Goal: Information Seeking & Learning: Learn about a topic

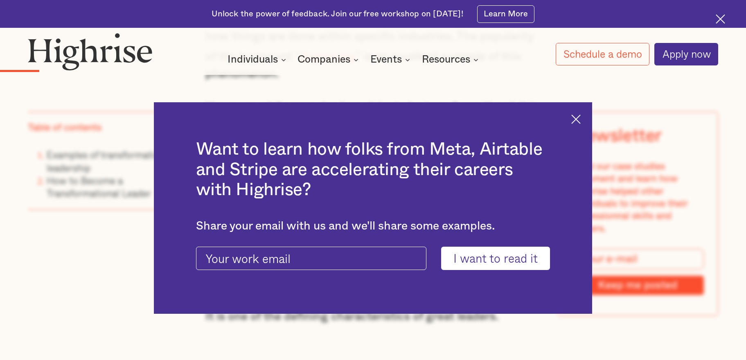
scroll to position [737, 0]
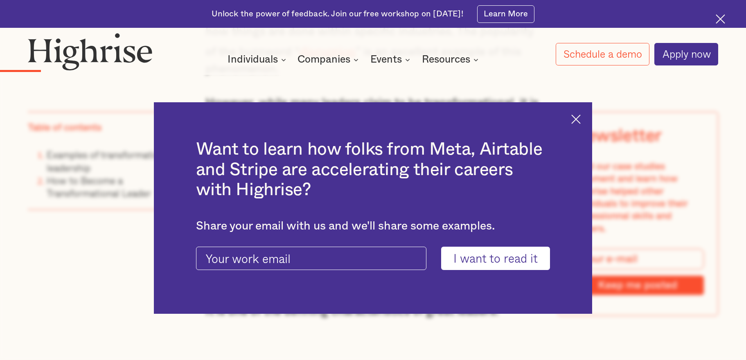
click at [580, 115] on img at bounding box center [575, 119] width 9 height 9
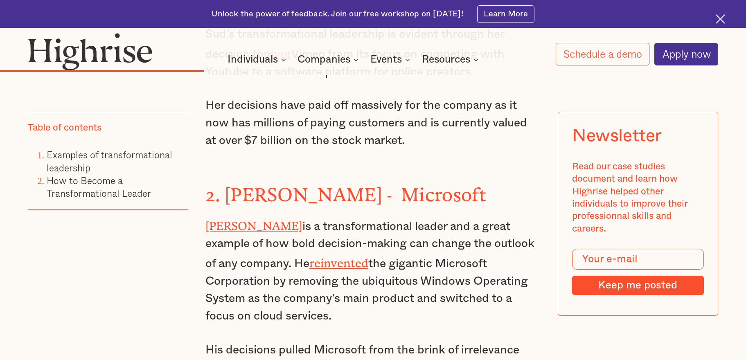
scroll to position [1964, 0]
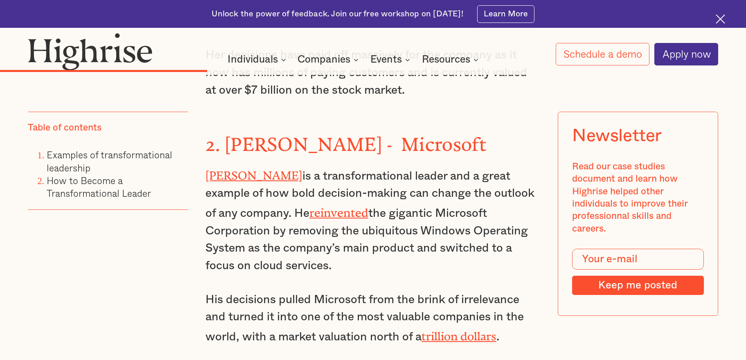
click at [207, 169] on link "[PERSON_NAME]" at bounding box center [253, 172] width 97 height 7
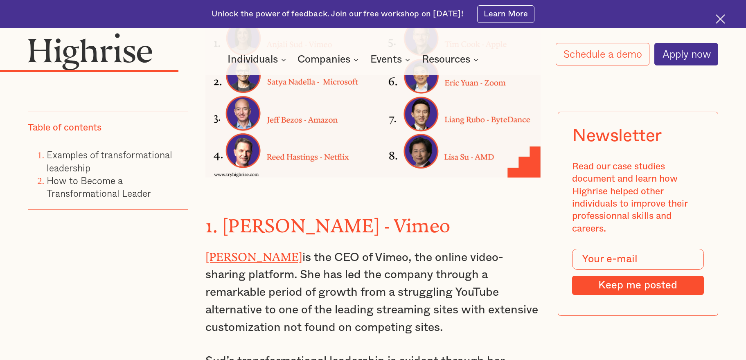
scroll to position [1642, 0]
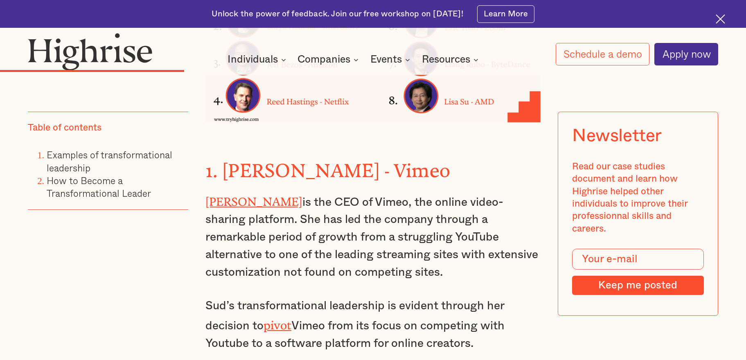
drag, startPoint x: 279, startPoint y: 120, endPoint x: 364, endPoint y: 209, distance: 123.0
copy div "is a transformational leader and a great example of how bold decision-making ca…"
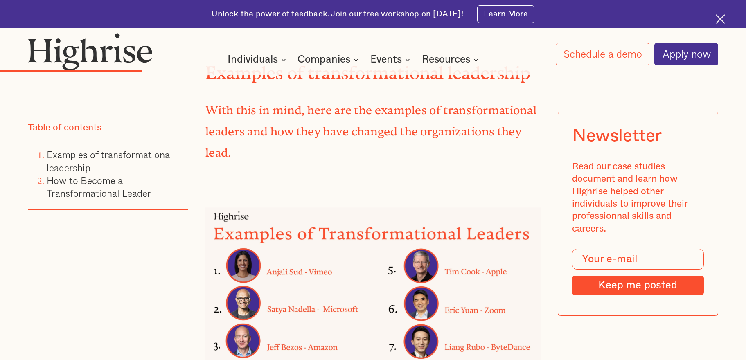
scroll to position [1356, 0]
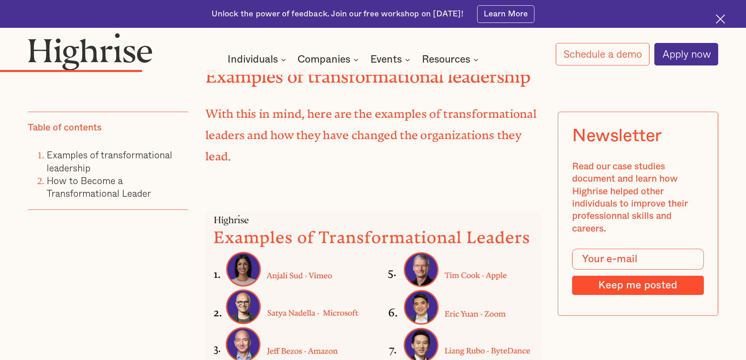
drag, startPoint x: 228, startPoint y: 202, endPoint x: 338, endPoint y: 200, distance: 110.1
drag, startPoint x: 224, startPoint y: 201, endPoint x: 455, endPoint y: 201, distance: 230.8
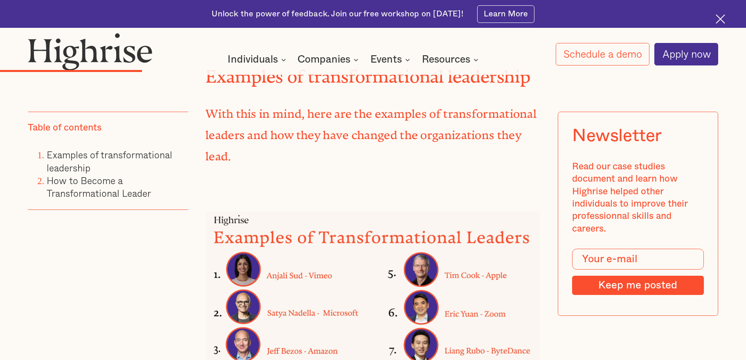
copy strong "[PERSON_NAME] - Microsoft"
